Goal: Task Accomplishment & Management: Manage account settings

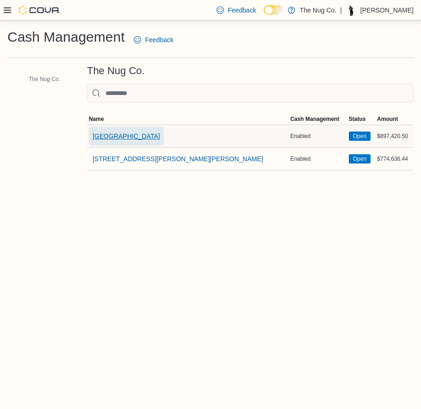
click at [137, 130] on span "[GEOGRAPHIC_DATA]" at bounding box center [127, 136] width 68 height 19
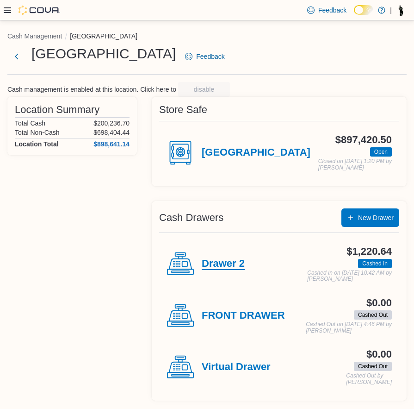
click at [229, 268] on h4 "Drawer 2" at bounding box center [223, 264] width 43 height 12
